Goal: Task Accomplishment & Management: Complete application form

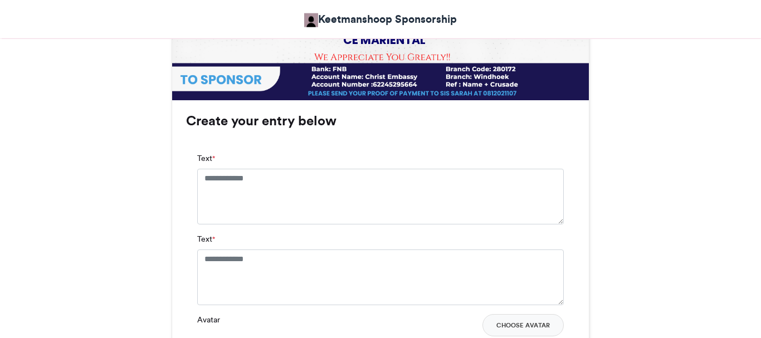
scroll to position [672, 0]
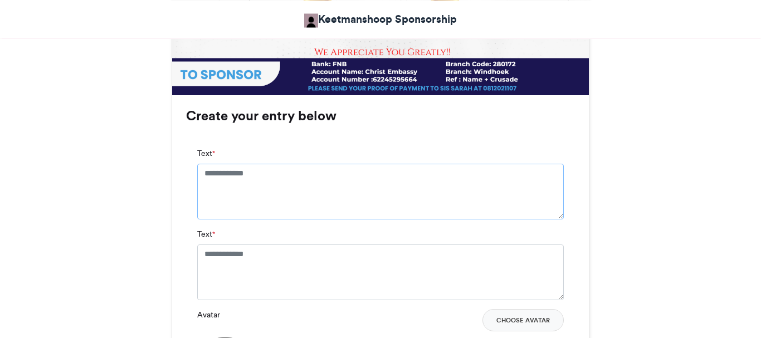
click at [285, 177] on textarea "Text *" at bounding box center [380, 192] width 367 height 56
type textarea "**********"
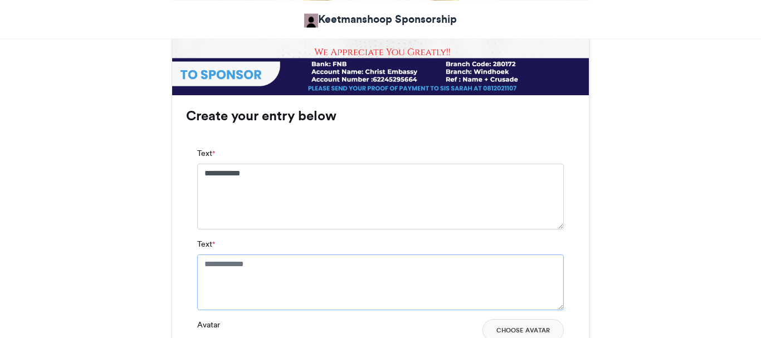
paste textarea "**********"
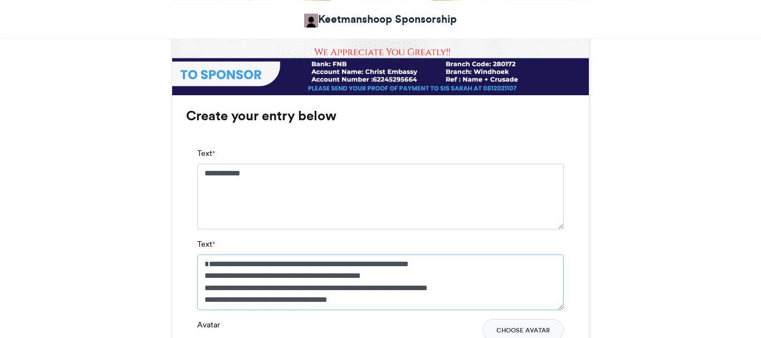
scroll to position [881, 0]
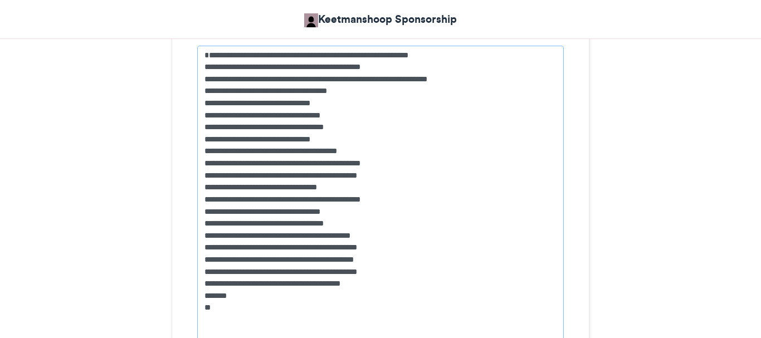
click at [288, 242] on textarea "**********" at bounding box center [380, 199] width 367 height 306
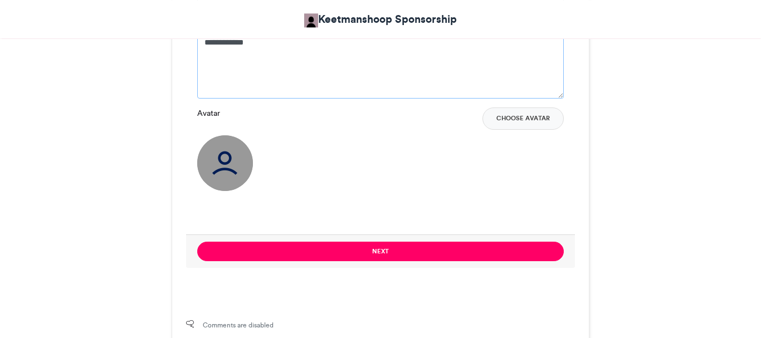
scroll to position [887, 0]
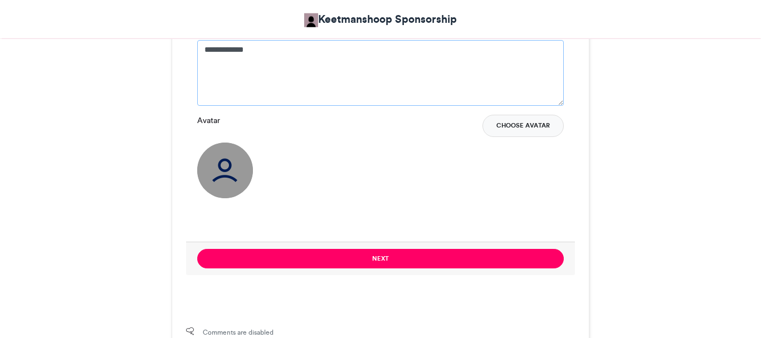
type textarea "**********"
click at [514, 132] on button "Choose Avatar" at bounding box center [522, 126] width 81 height 22
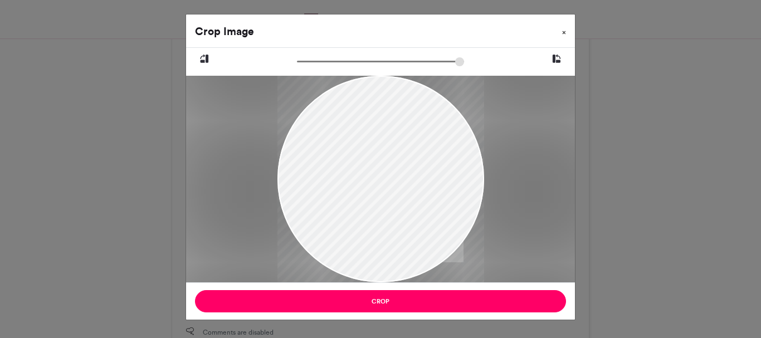
click at [566, 28] on button "×" at bounding box center [564, 29] width 22 height 31
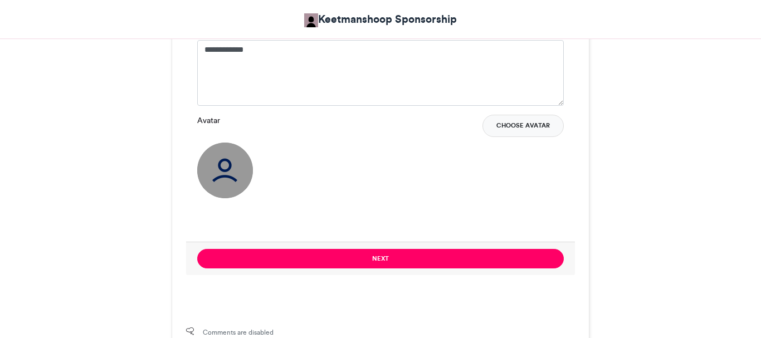
click at [511, 130] on button "Choose Avatar" at bounding box center [522, 126] width 81 height 22
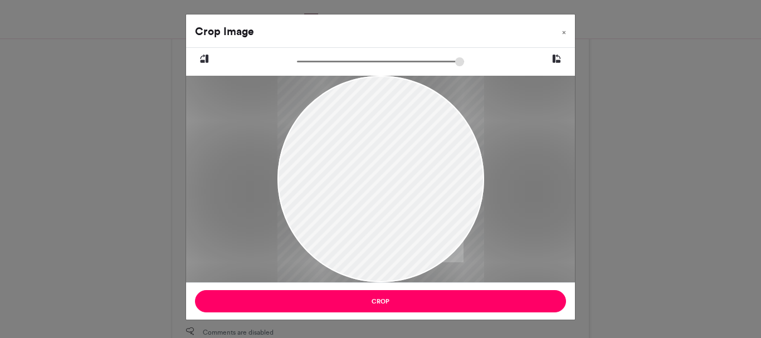
drag, startPoint x: 399, startPoint y: 226, endPoint x: 365, endPoint y: 256, distance: 45.0
click at [365, 256] on div at bounding box center [380, 206] width 207 height 310
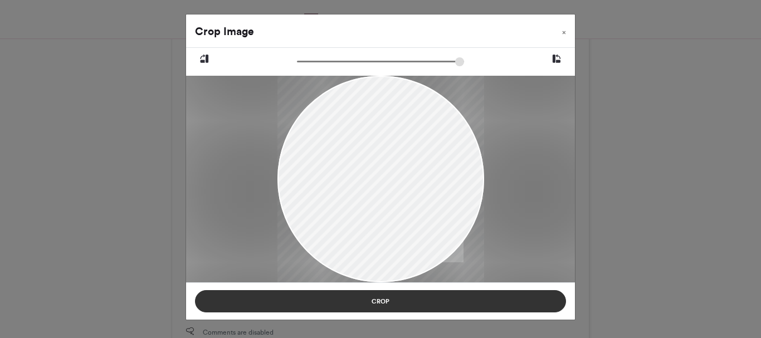
click at [384, 302] on button "Crop" at bounding box center [380, 301] width 371 height 22
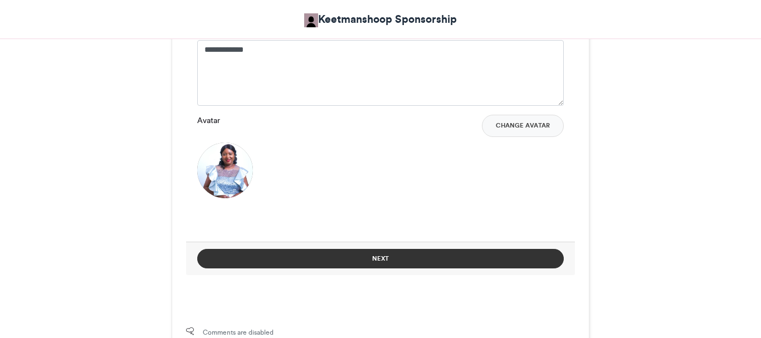
click at [368, 264] on button "Next" at bounding box center [380, 258] width 367 height 19
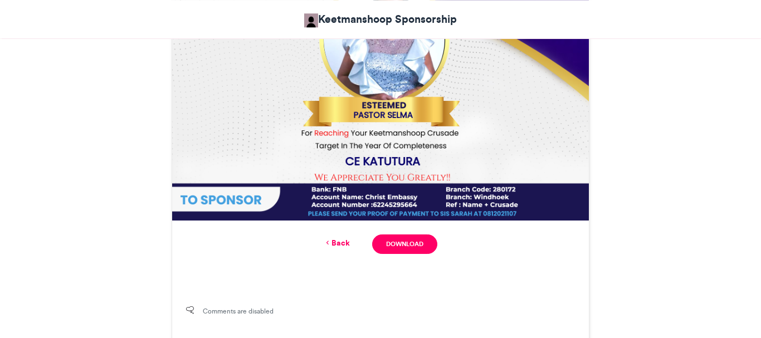
scroll to position [550, 0]
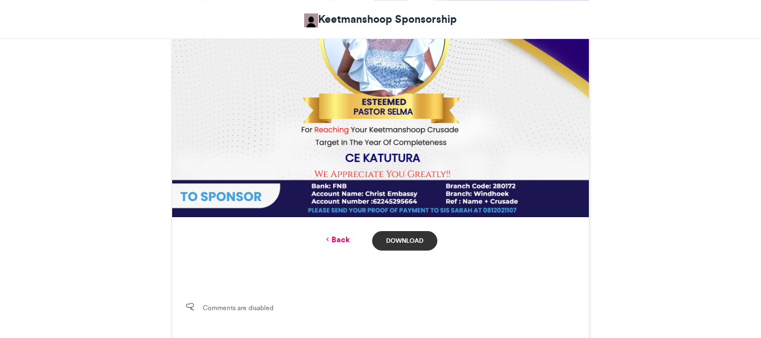
click at [410, 237] on link "Download" at bounding box center [404, 240] width 65 height 19
click at [341, 240] on link "Back" at bounding box center [337, 240] width 26 height 12
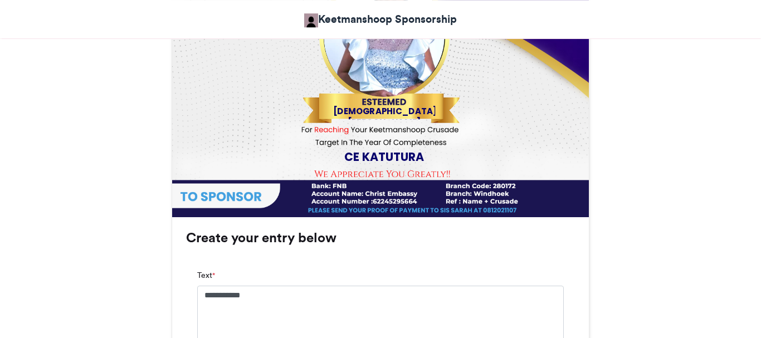
scroll to position [888, 0]
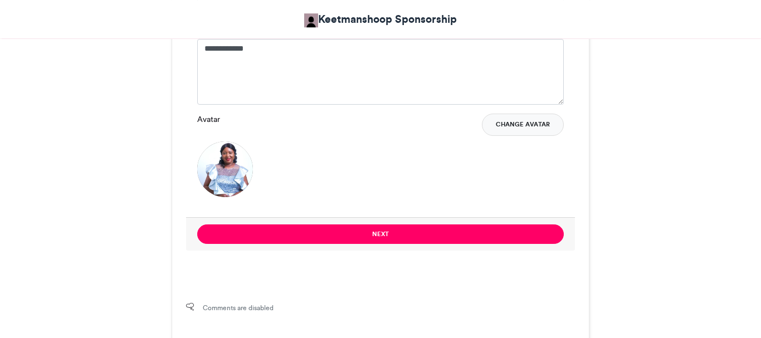
click at [535, 124] on button "Change Avatar" at bounding box center [523, 125] width 82 height 22
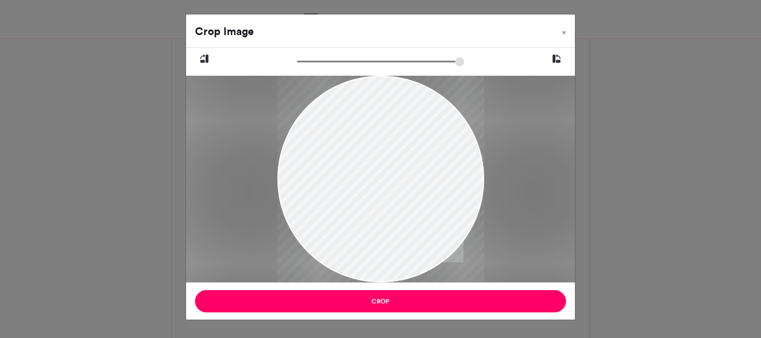
drag, startPoint x: 409, startPoint y: 192, endPoint x: 402, endPoint y: 221, distance: 30.0
click at [402, 221] on div at bounding box center [380, 208] width 207 height 310
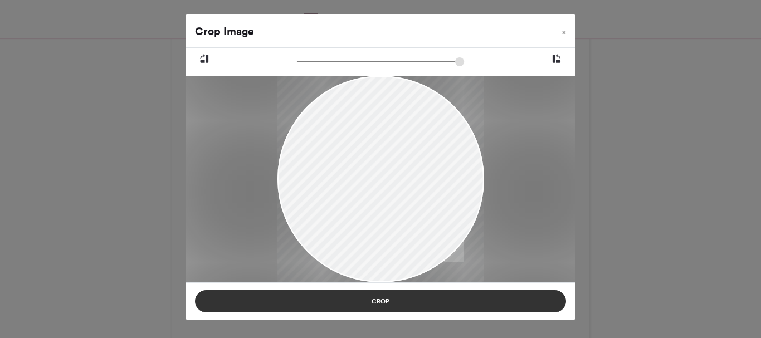
click at [387, 297] on button "Crop" at bounding box center [380, 301] width 371 height 22
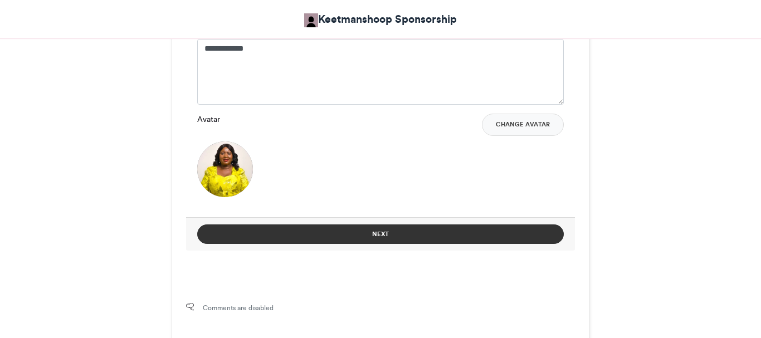
click at [384, 231] on button "Next" at bounding box center [380, 233] width 367 height 19
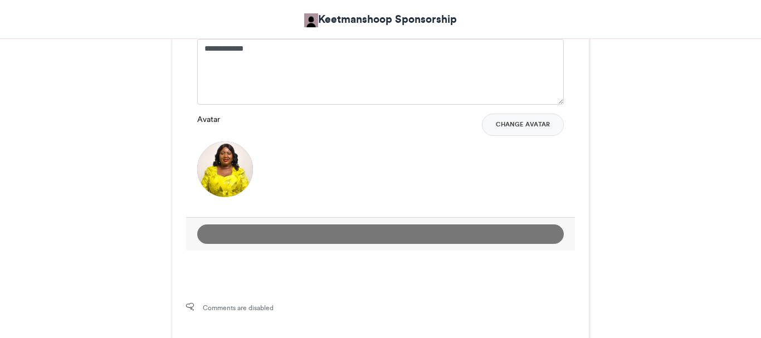
scroll to position [550, 0]
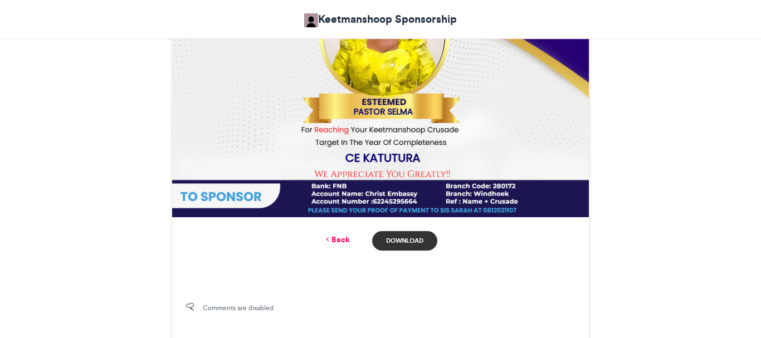
click at [419, 240] on link "Download" at bounding box center [404, 240] width 65 height 19
